Goal: Task Accomplishment & Management: Complete application form

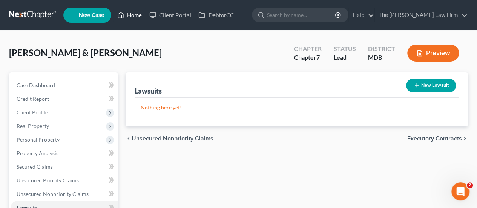
drag, startPoint x: 131, startPoint y: 19, endPoint x: 198, endPoint y: 53, distance: 75.4
click at [131, 19] on link "Home" at bounding box center [130, 15] width 32 height 14
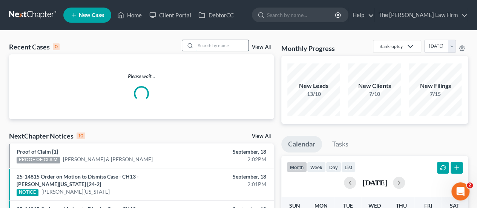
click at [224, 44] on input "search" at bounding box center [222, 45] width 53 height 11
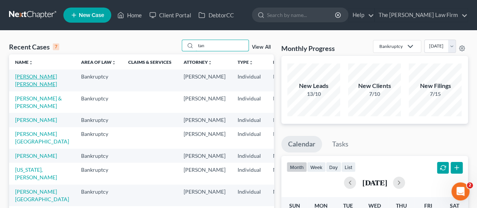
type input "tan"
click at [16, 75] on link "[PERSON_NAME] [PERSON_NAME]" at bounding box center [36, 80] width 42 height 14
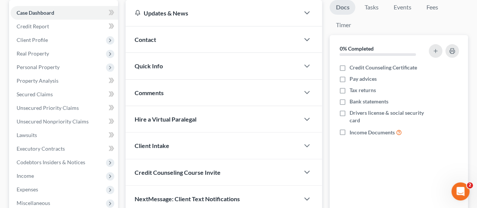
scroll to position [75, 0]
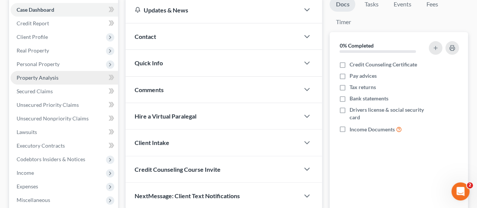
click at [44, 79] on span "Property Analysis" at bounding box center [38, 77] width 42 height 6
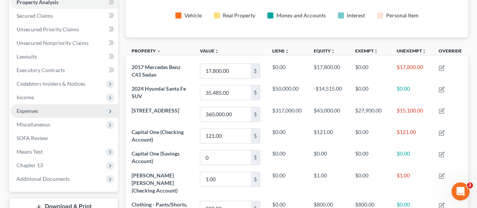
click at [26, 109] on span "Expenses" at bounding box center [28, 111] width 22 height 6
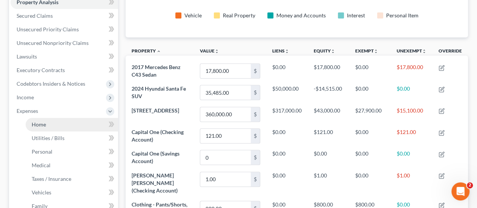
click at [33, 121] on span "Home" at bounding box center [39, 124] width 14 height 6
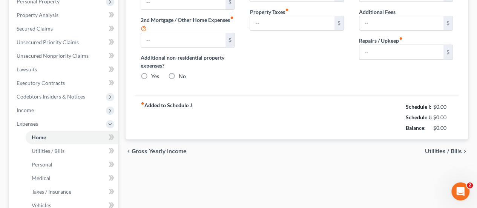
type input "2,192.00"
type input "1,347.00"
radio input "true"
type input "0.00"
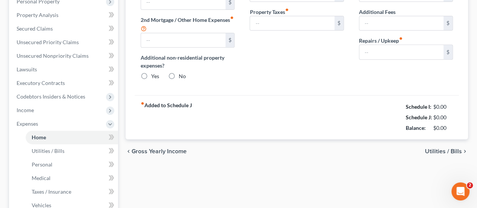
type input "50.00"
type input "0.00"
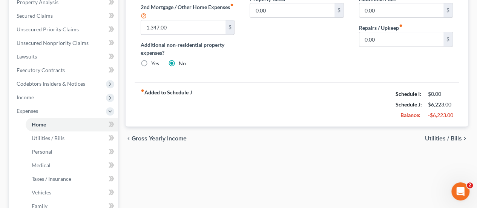
scroll to position [189, 0]
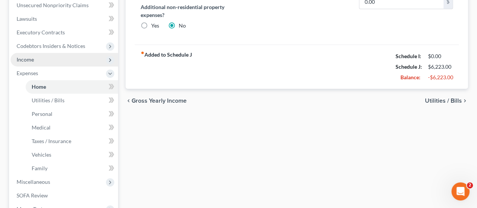
drag, startPoint x: 35, startPoint y: 59, endPoint x: 57, endPoint y: 65, distance: 22.9
click at [35, 59] on span "Income" at bounding box center [65, 60] width 108 height 14
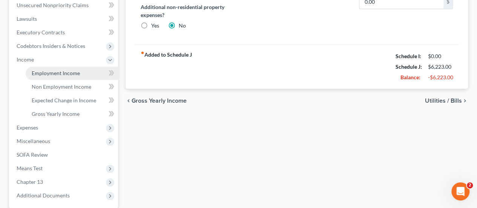
click at [55, 72] on span "Employment Income" at bounding box center [56, 73] width 48 height 6
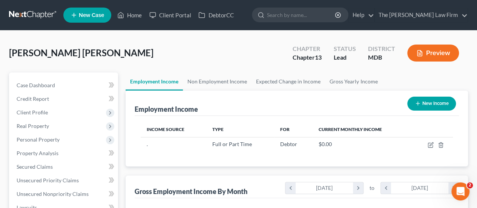
scroll to position [134, 191]
click at [40, 100] on span "Credit Report" at bounding box center [33, 98] width 32 height 6
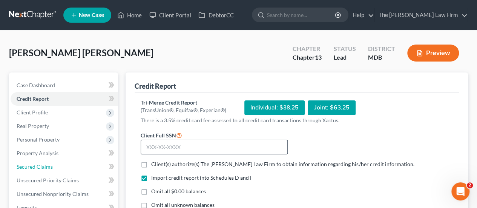
drag, startPoint x: 35, startPoint y: 168, endPoint x: 229, endPoint y: 140, distance: 196.0
click at [35, 168] on span "Secured Claims" at bounding box center [35, 166] width 36 height 6
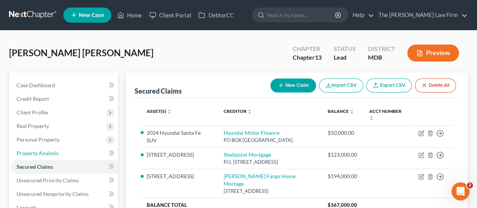
drag, startPoint x: 43, startPoint y: 152, endPoint x: 164, endPoint y: 118, distance: 125.9
click at [43, 152] on span "Property Analysis" at bounding box center [38, 153] width 42 height 6
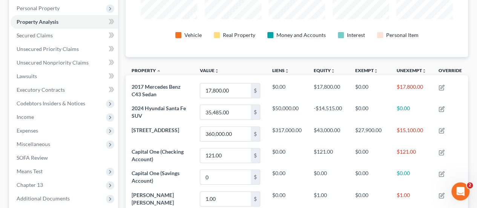
scroll to position [113, 0]
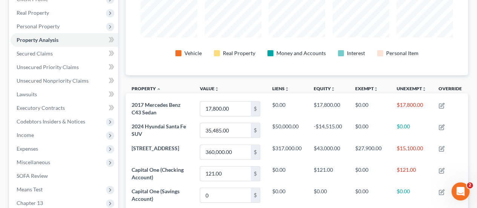
click at [141, 55] on div "Vehicle Real Property Money and Accounts Interest Personal Item" at bounding box center [297, 53] width 312 height 14
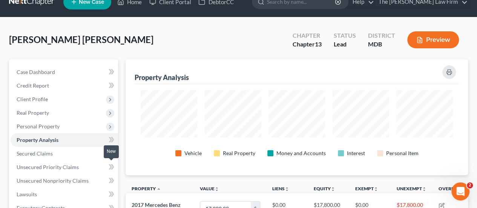
scroll to position [0, 0]
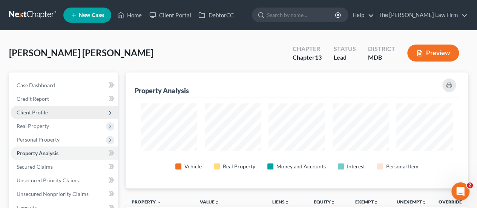
click at [38, 110] on span "Client Profile" at bounding box center [32, 112] width 31 height 6
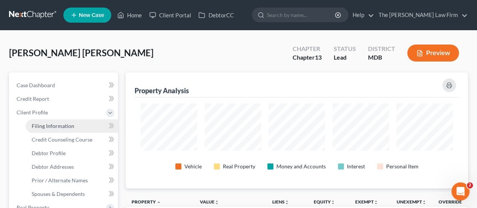
click at [52, 123] on span "Filing Information" at bounding box center [53, 126] width 43 height 6
select select "1"
select select "0"
select select "3"
select select "21"
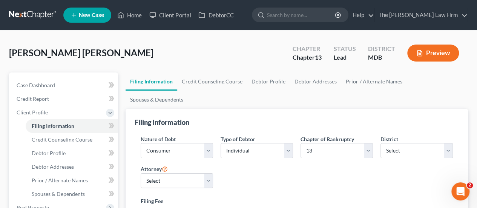
click at [320, 140] on div "Chapter of Bankruptcy Select 7 11 12 13" at bounding box center [337, 149] width 80 height 29
click at [318, 143] on select "Select 7 11 12 13" at bounding box center [337, 150] width 72 height 15
select select "0"
click at [301, 143] on select "Select 7 11 12 13" at bounding box center [337, 150] width 72 height 15
click at [41, 100] on span "Credit Report" at bounding box center [33, 98] width 32 height 6
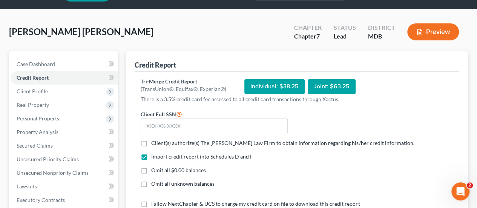
scroll to position [38, 0]
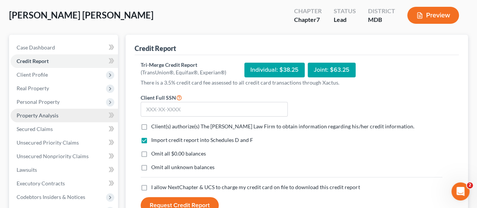
click at [42, 114] on span "Property Analysis" at bounding box center [38, 115] width 42 height 6
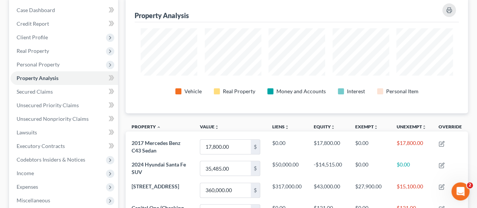
scroll to position [377148, 376921]
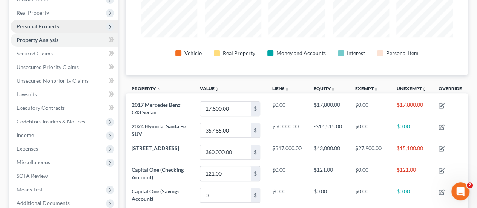
click at [54, 28] on span "Personal Property" at bounding box center [38, 26] width 43 height 6
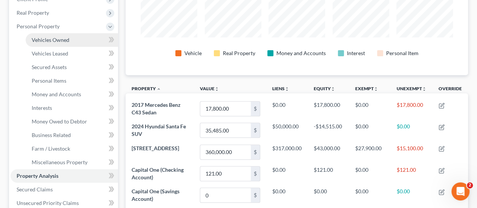
click at [52, 43] on link "Vehicles Owned" at bounding box center [72, 40] width 92 height 14
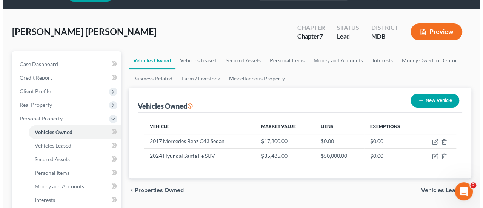
scroll to position [38, 0]
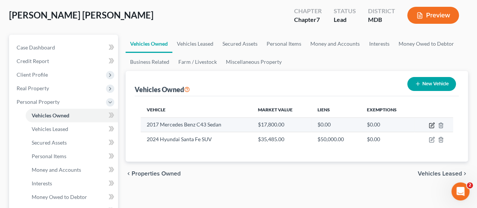
click at [432, 125] on icon "button" at bounding box center [432, 125] width 6 height 6
select select "0"
select select "9"
select select "3"
select select "0"
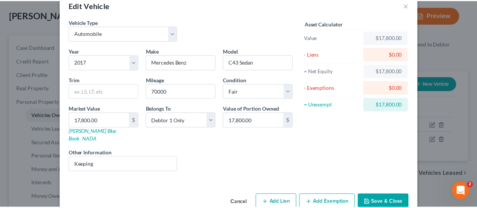
scroll to position [25, 0]
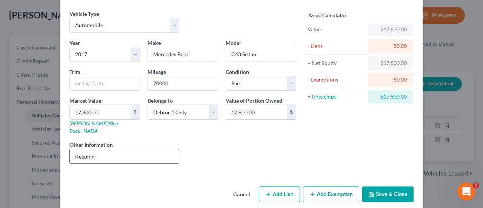
click at [80, 149] on input "Keeping" at bounding box center [124, 156] width 109 height 14
click at [232, 144] on div "Liens Select" at bounding box center [241, 152] width 117 height 23
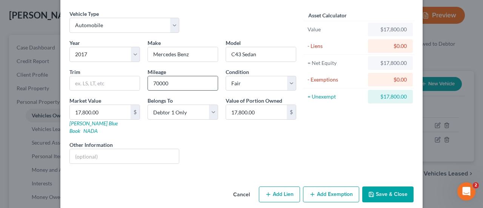
click at [149, 84] on input "70000" at bounding box center [183, 83] width 70 height 14
type input "170000"
click at [377, 186] on button "Save & Close" at bounding box center [387, 194] width 51 height 16
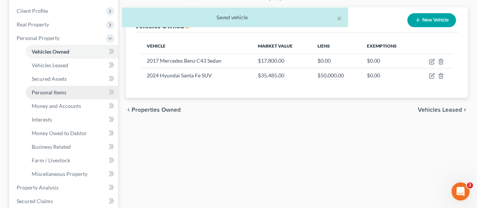
scroll to position [151, 0]
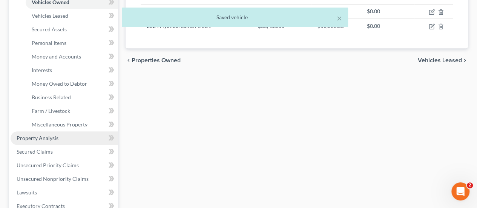
click at [48, 139] on span "Property Analysis" at bounding box center [38, 138] width 42 height 6
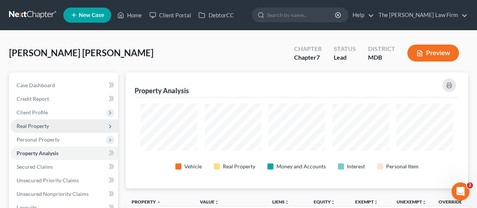
click at [29, 130] on span "Real Property" at bounding box center [65, 126] width 108 height 14
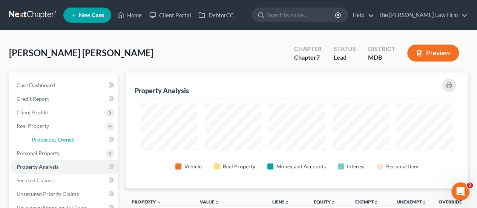
drag, startPoint x: 56, startPoint y: 140, endPoint x: 357, endPoint y: 99, distance: 303.4
click at [56, 140] on span "Properties Owned" at bounding box center [53, 139] width 43 height 6
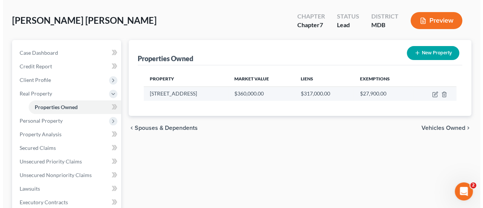
scroll to position [75, 0]
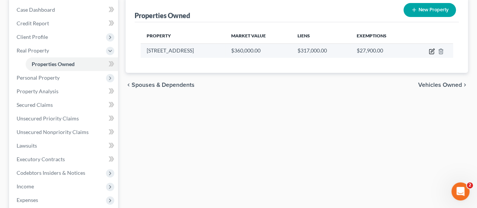
click at [431, 51] on icon "button" at bounding box center [432, 50] width 3 height 3
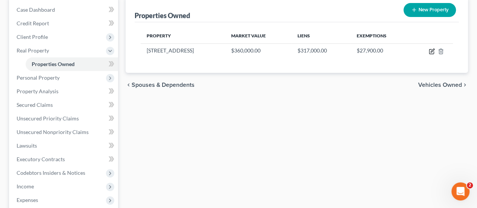
select select "21"
select select "19"
select select "0"
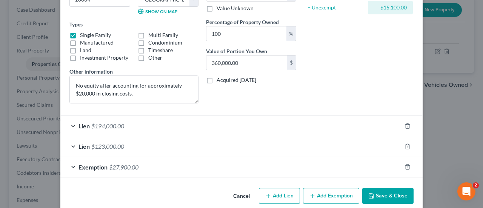
scroll to position [123, 0]
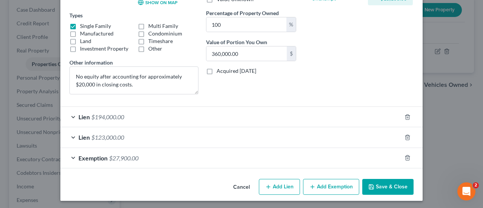
click at [99, 138] on span "$123,000.00" at bounding box center [107, 137] width 33 height 7
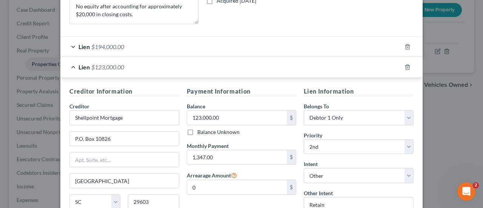
scroll to position [198, 0]
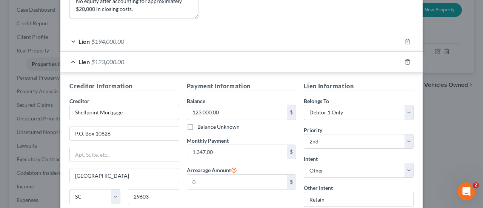
click at [92, 40] on span "$194,000.00" at bounding box center [107, 41] width 33 height 7
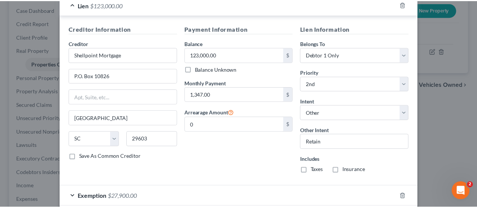
scroll to position [463, 0]
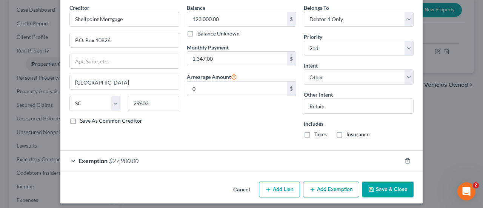
click at [247, 187] on button "Cancel" at bounding box center [241, 189] width 29 height 15
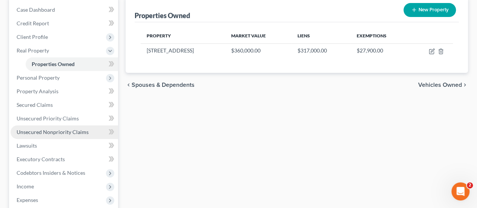
scroll to position [189, 0]
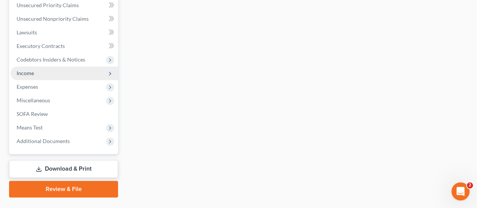
drag, startPoint x: 27, startPoint y: 74, endPoint x: 60, endPoint y: 77, distance: 33.8
click at [27, 74] on span "Income" at bounding box center [25, 73] width 17 height 6
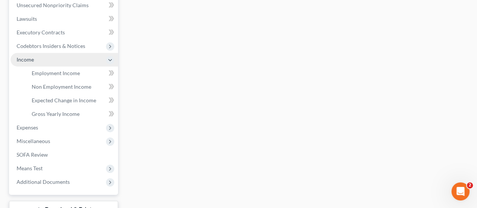
scroll to position [175, 0]
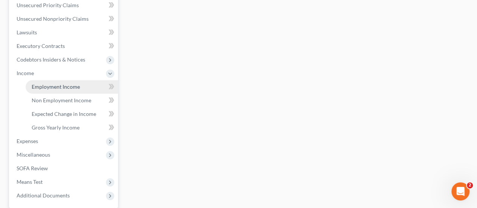
click at [49, 81] on link "Employment Income" at bounding box center [72, 87] width 92 height 14
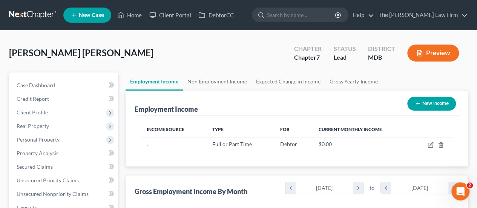
scroll to position [134, 191]
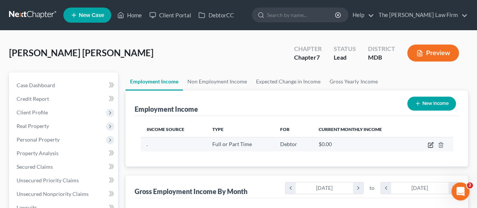
click at [431, 145] on icon "button" at bounding box center [431, 145] width 6 height 6
select select "0"
select select "2"
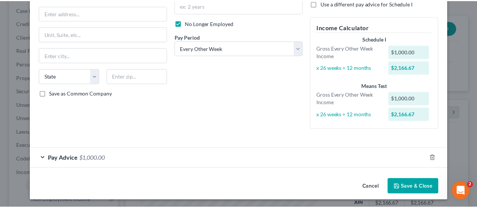
scroll to position [88, 0]
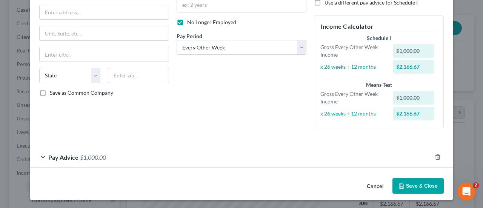
click at [371, 181] on button "Cancel" at bounding box center [375, 186] width 29 height 15
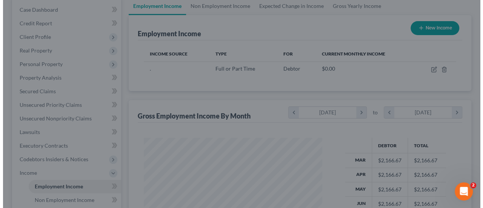
scroll to position [377129, 377073]
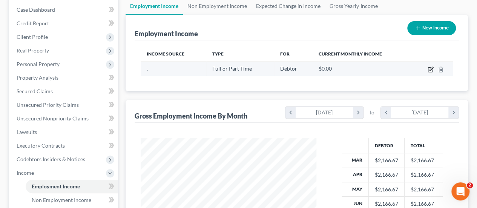
click at [430, 67] on icon "button" at bounding box center [431, 69] width 6 height 6
select select "0"
select select "2"
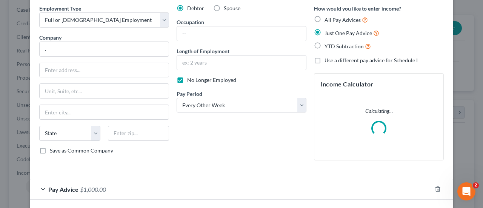
scroll to position [62, 0]
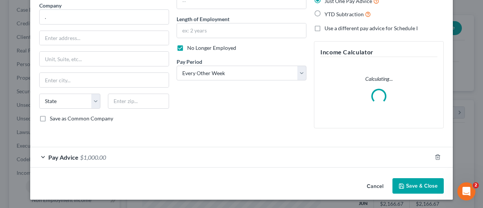
click at [71, 159] on span "Pay Advice" at bounding box center [63, 157] width 30 height 7
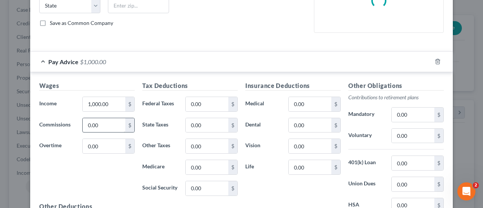
scroll to position [175, 0]
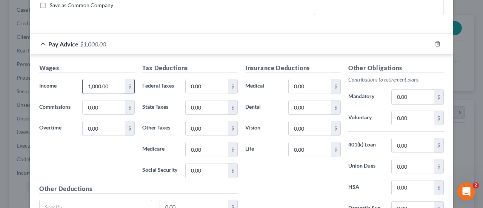
click at [116, 88] on input "1,000.00" at bounding box center [104, 86] width 43 height 14
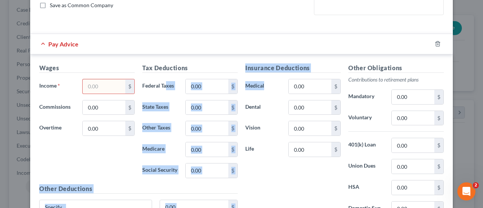
click at [408, 141] on div "Wages Income * $ Commissions 0.00 $ Overtime 0.00 $ Tax Deductions Federal Taxe…" at bounding box center [241, 147] width 412 height 169
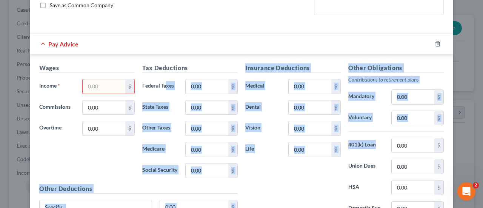
click at [309, 188] on div "Insurance Deductions Medical 0.00 $ Dental 0.00 $ Vision 0.00 $ Life 0.00 $" at bounding box center [292, 142] width 103 height 159
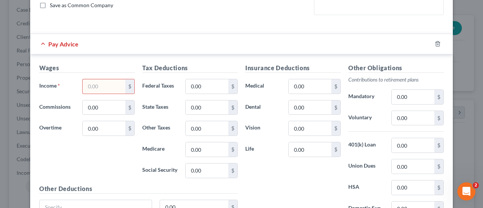
click at [320, 179] on div "Insurance Deductions Medical 0.00 $ Dental 0.00 $ Vision 0.00 $ Life 0.00 $" at bounding box center [292, 142] width 103 height 159
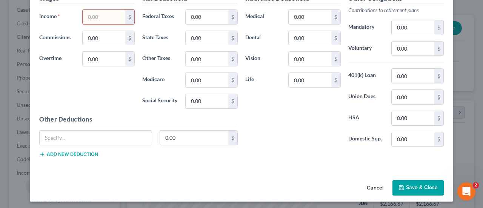
scroll to position [270, 0]
click at [421, 182] on button "Save & Close" at bounding box center [417, 188] width 51 height 16
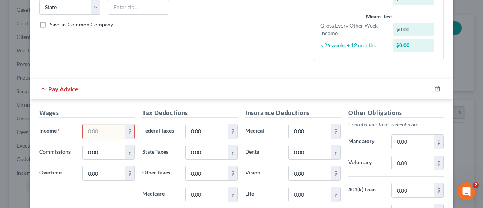
scroll to position [157, 0]
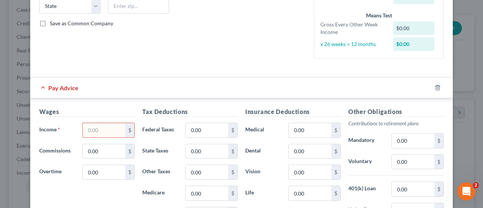
click at [101, 132] on input "text" at bounding box center [104, 130] width 43 height 14
type input "0.00"
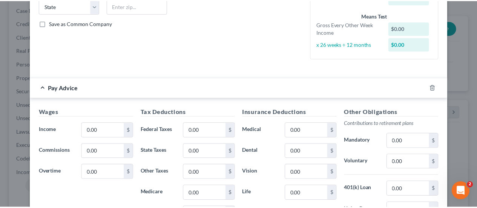
scroll to position [270, 0]
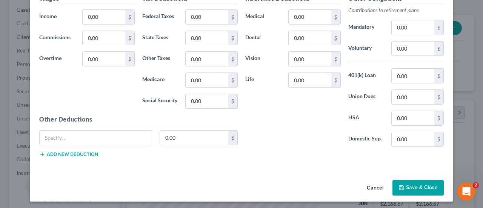
click at [417, 194] on div "Cancel Save & Close" at bounding box center [241, 189] width 423 height 25
click at [415, 188] on button "Save & Close" at bounding box center [417, 188] width 51 height 16
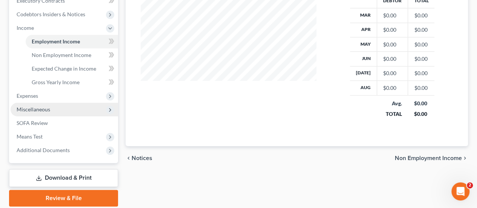
scroll to position [246, 0]
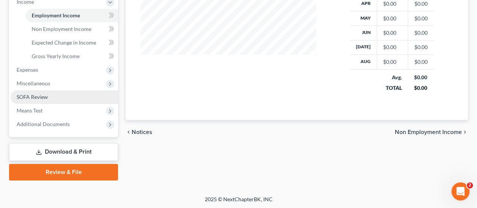
click at [41, 95] on span "SOFA Review" at bounding box center [32, 97] width 31 height 6
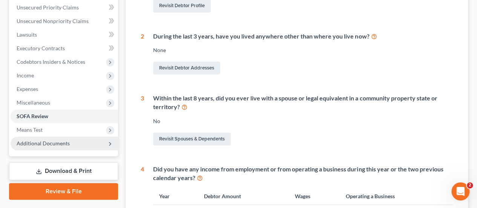
scroll to position [189, 0]
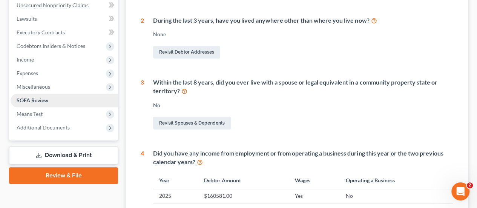
drag, startPoint x: 30, startPoint y: 87, endPoint x: 66, endPoint y: 99, distance: 38.5
click at [30, 87] on span "Miscellaneous" at bounding box center [34, 86] width 34 height 6
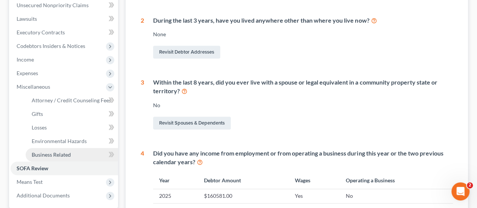
click at [52, 152] on span "Business Related" at bounding box center [51, 154] width 39 height 6
